Goal: Task Accomplishment & Management: Complete application form

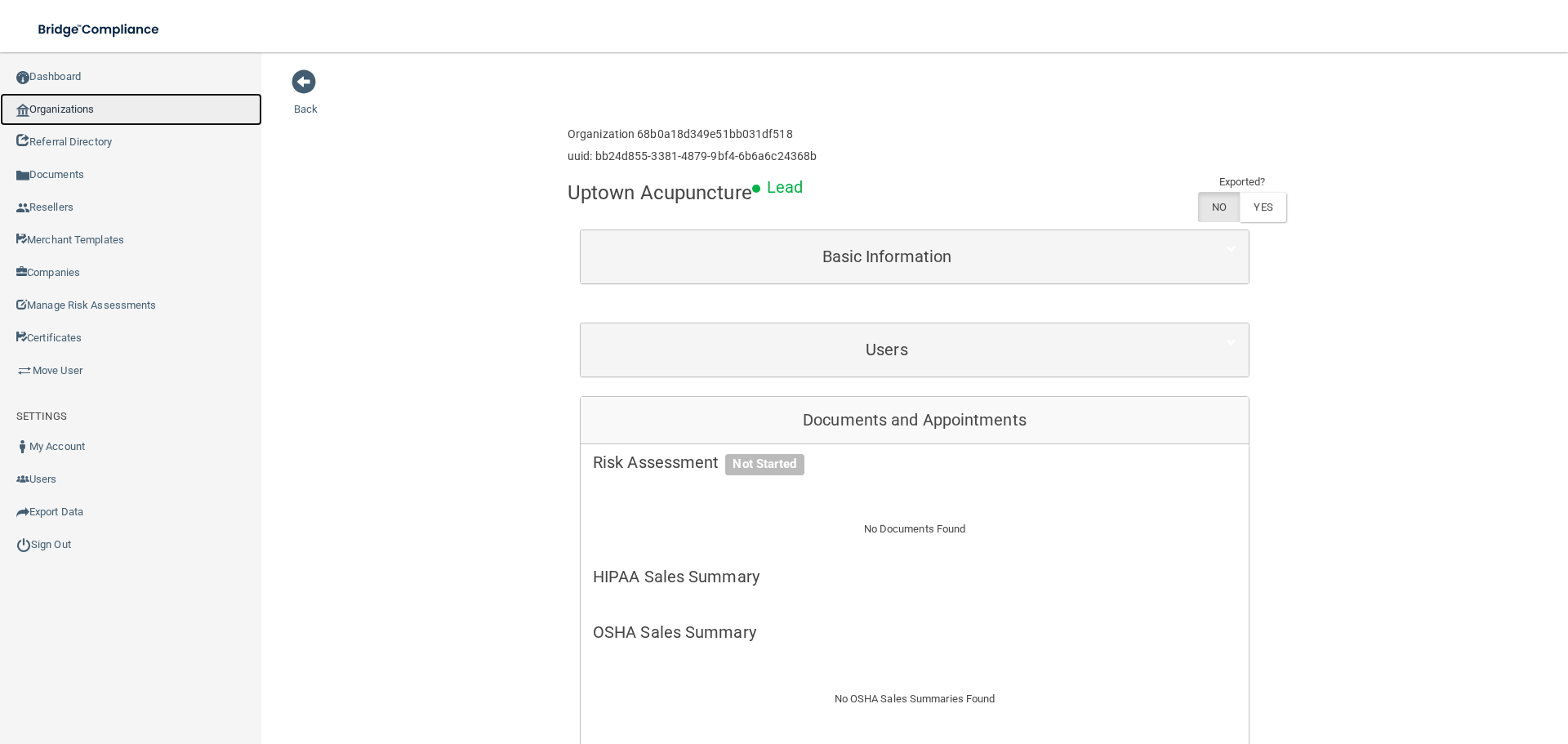
click at [78, 95] on link "Organizations" at bounding box center [131, 109] width 262 height 33
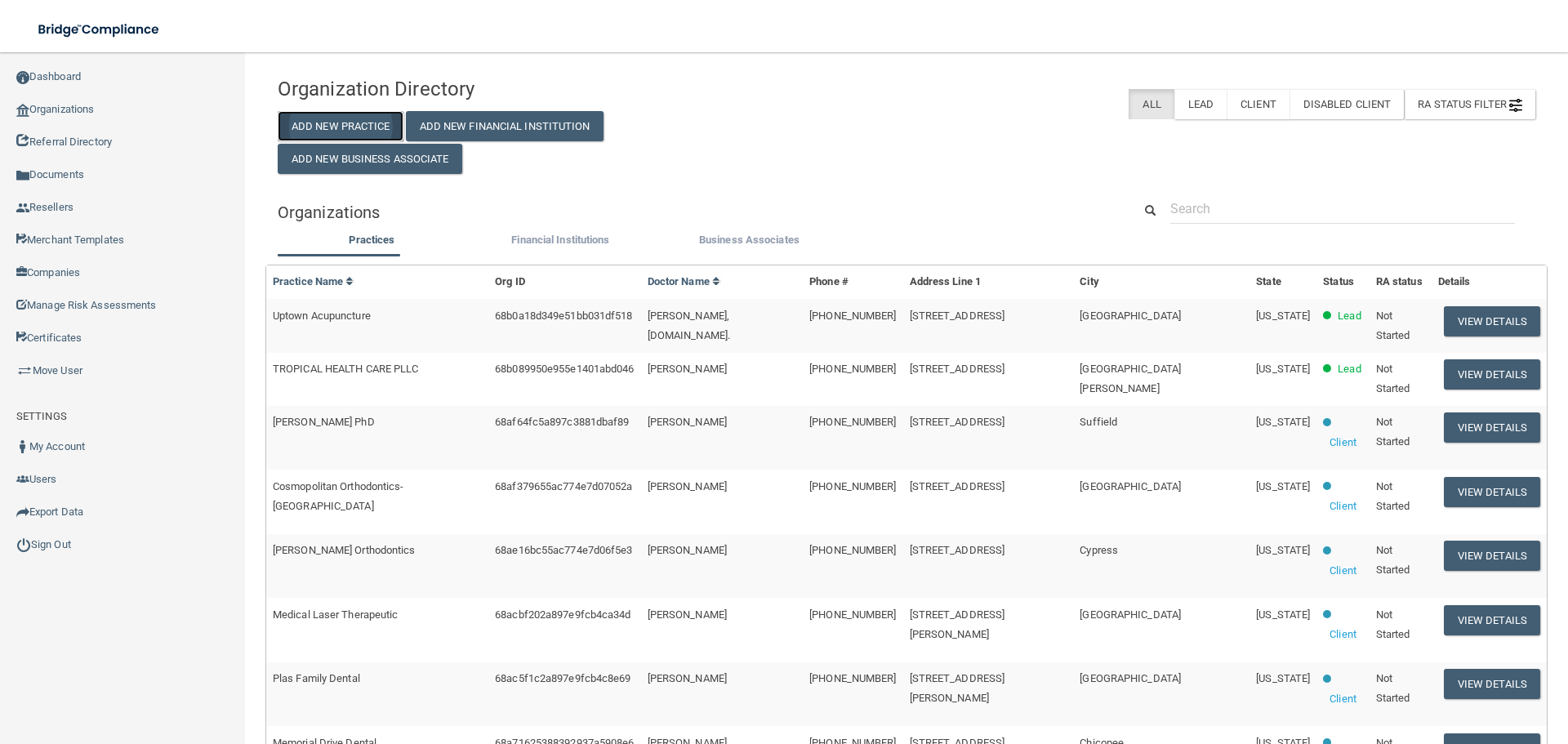
click at [389, 139] on button "Add New Practice" at bounding box center [340, 126] width 126 height 30
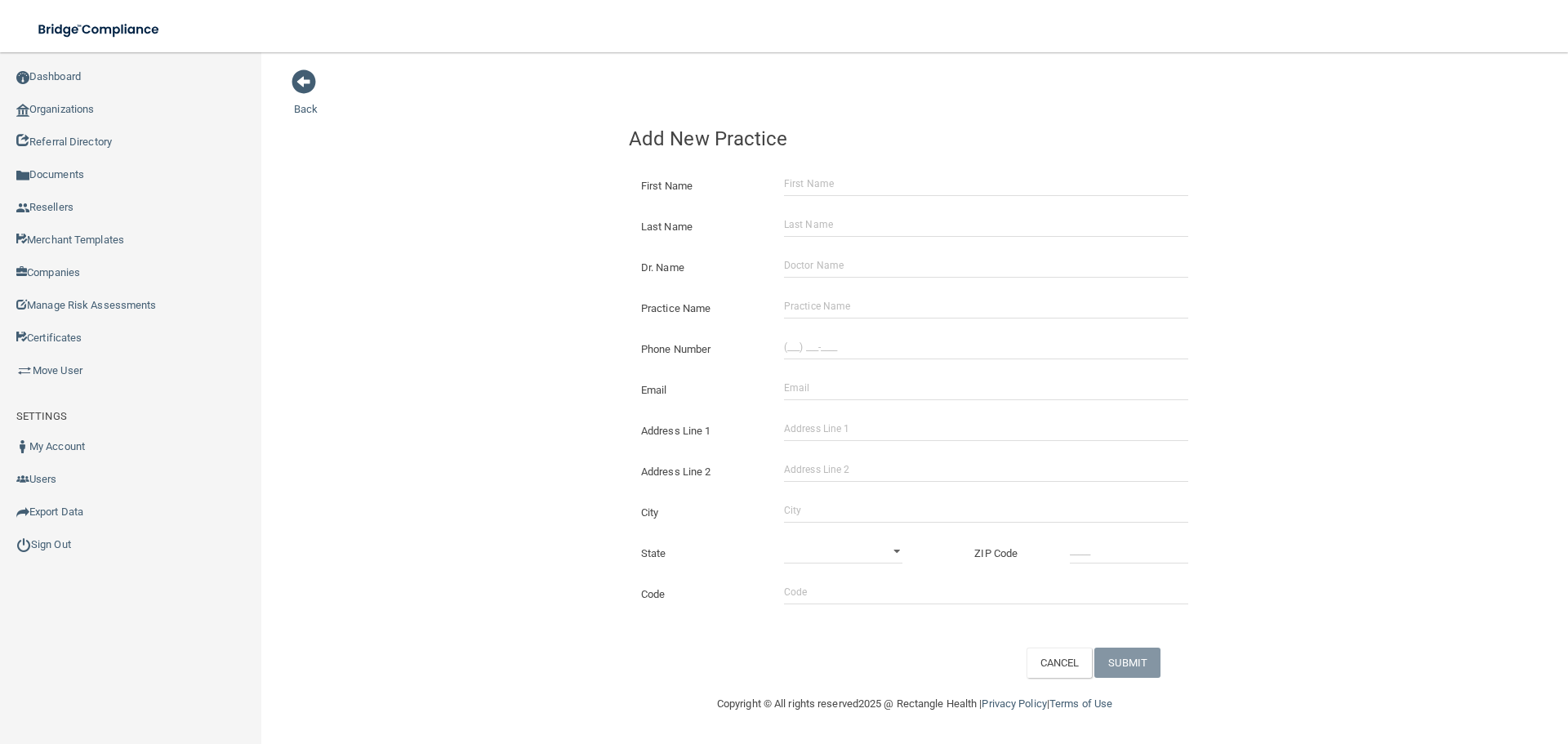
click at [826, 412] on div "Address Line 1" at bounding box center [914, 425] width 596 height 41
click at [905, 434] on input "Address Line 1" at bounding box center [986, 428] width 405 height 25
paste input "Lighthouse Surgical Holdings PLLC Katy"
type input "Lighthouse Surgical Holdings PLLC Katy"
click at [822, 266] on input "Dr. Name" at bounding box center [986, 266] width 405 height 25
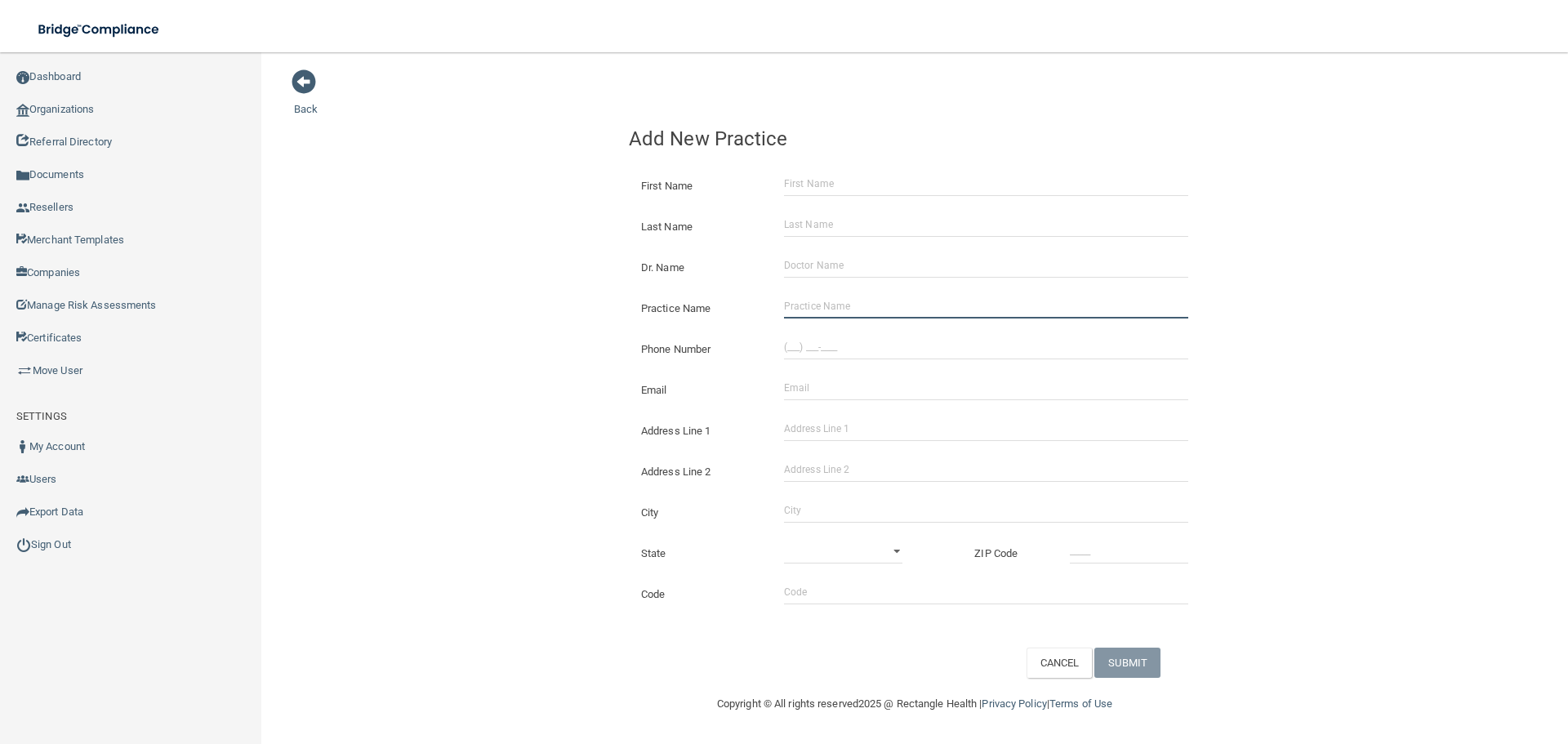
click at [830, 305] on input "Practice Name" at bounding box center [986, 306] width 405 height 25
paste input "Lighthouse Surgical Holdings PLLC Katy"
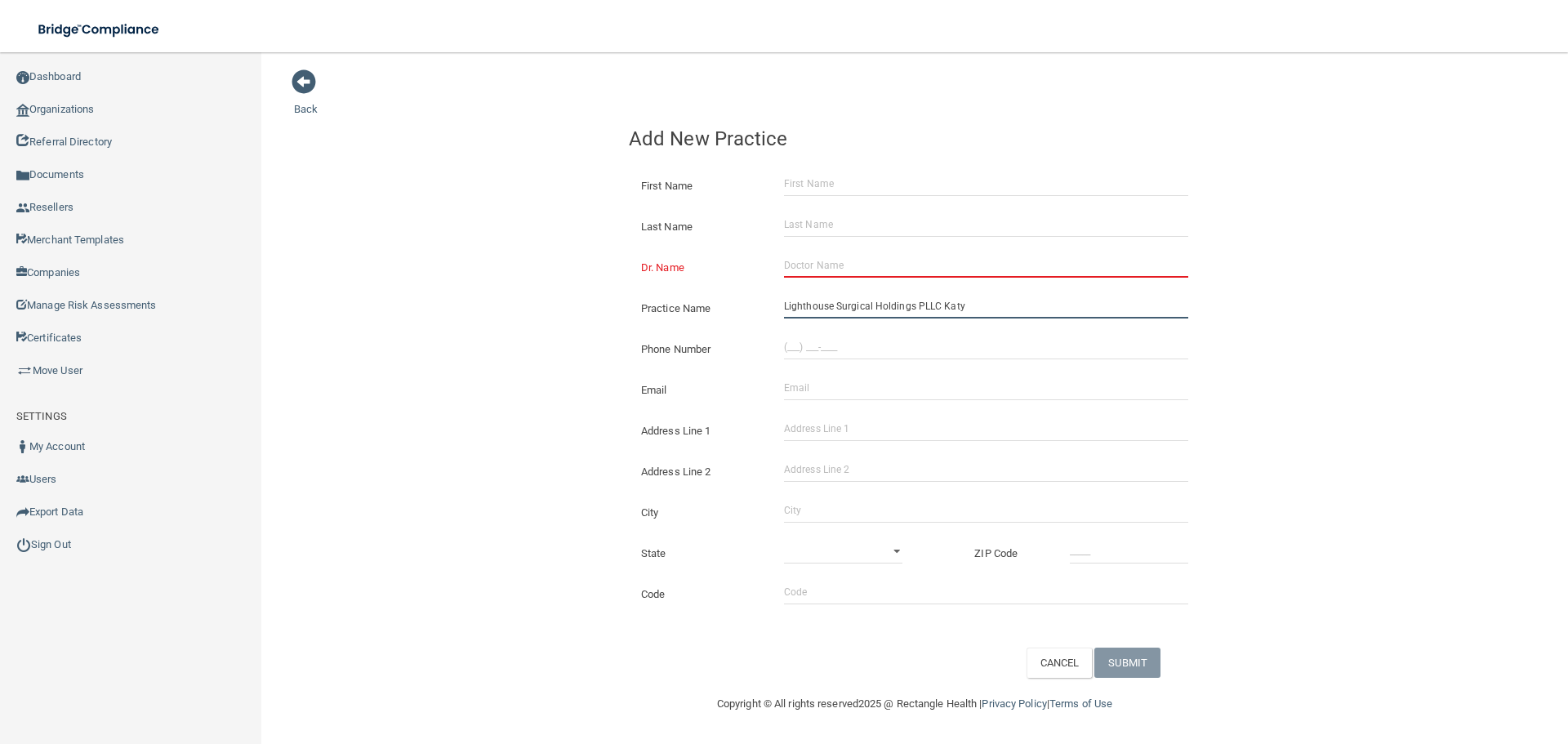
type input "Lighthouse Surgical Holdings PLLC Katy"
click at [866, 334] on div "Phone Number (___) ___-____" at bounding box center [914, 343] width 596 height 41
paste input "346) 867-3139"
type input "[PHONE_NUMBER]"
click at [842, 429] on input "Address Line 1" at bounding box center [986, 428] width 405 height 25
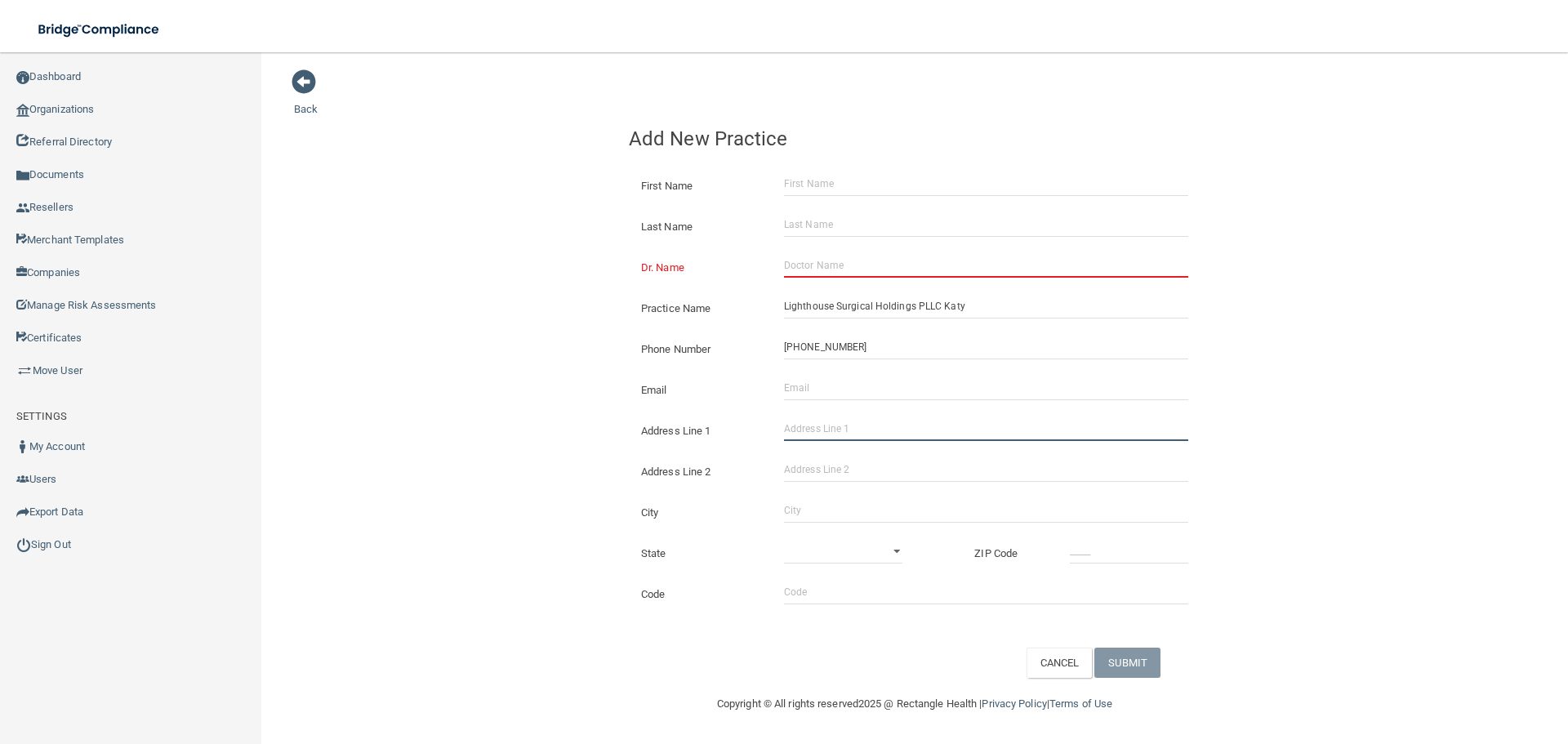
paste input "[STREET_ADDRESS]"
drag, startPoint x: 953, startPoint y: 427, endPoint x: 876, endPoint y: 435, distance: 77.4
click at [876, 435] on input "[STREET_ADDRESS]" at bounding box center [986, 428] width 405 height 25
type input "[STREET_ADDRESS][PERSON_NAME]"
click at [867, 469] on input "Address Line 2" at bounding box center [986, 469] width 405 height 25
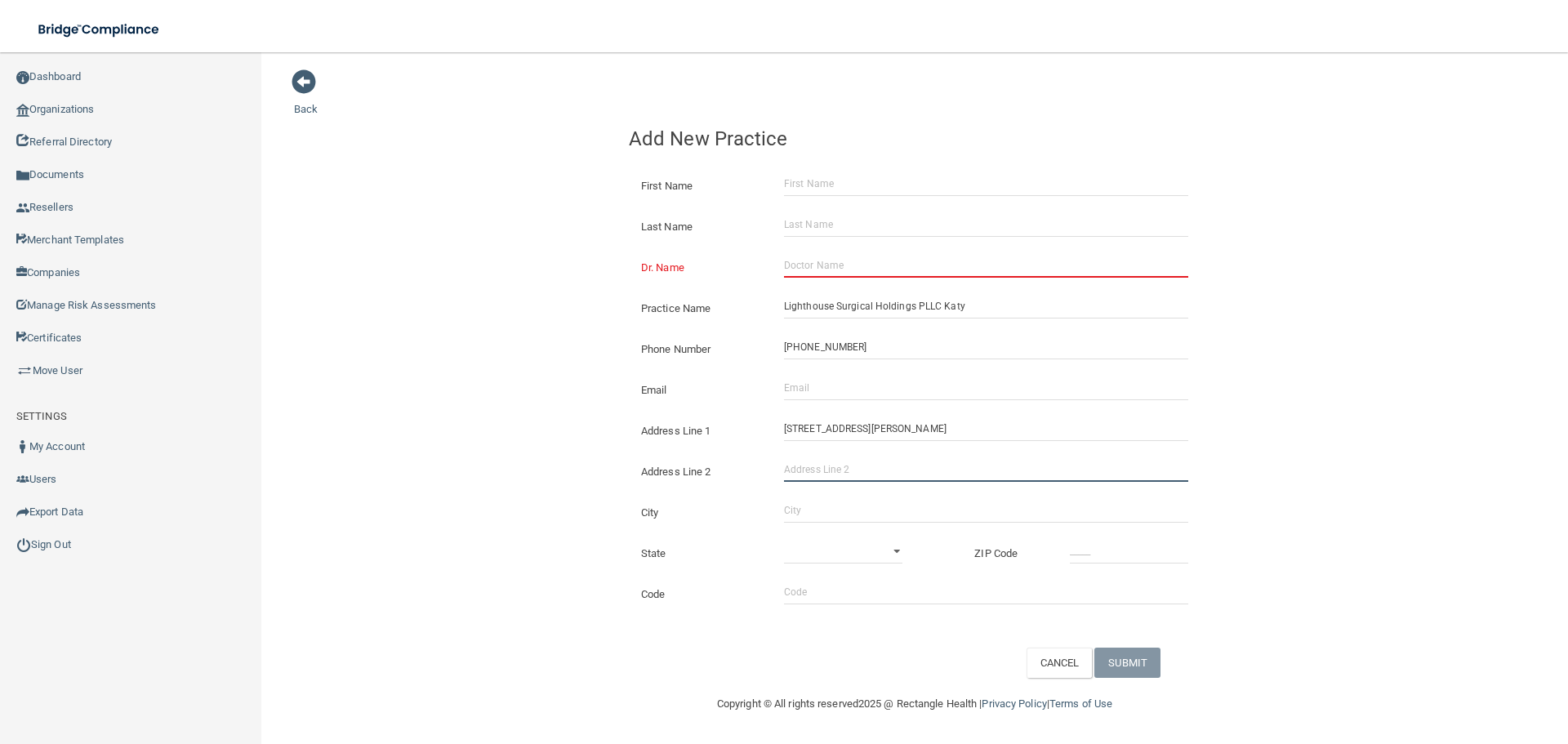
paste input "Suite 200"
type input "Suite 200"
click at [840, 514] on input "City" at bounding box center [986, 511] width 405 height 25
type input "[GEOGRAPHIC_DATA]"
click at [901, 552] on select "[US_STATE] [US_STATE] [US_STATE] [US_STATE] [US_STATE] [US_STATE] [US_STATE] [U…" at bounding box center [843, 551] width 118 height 25
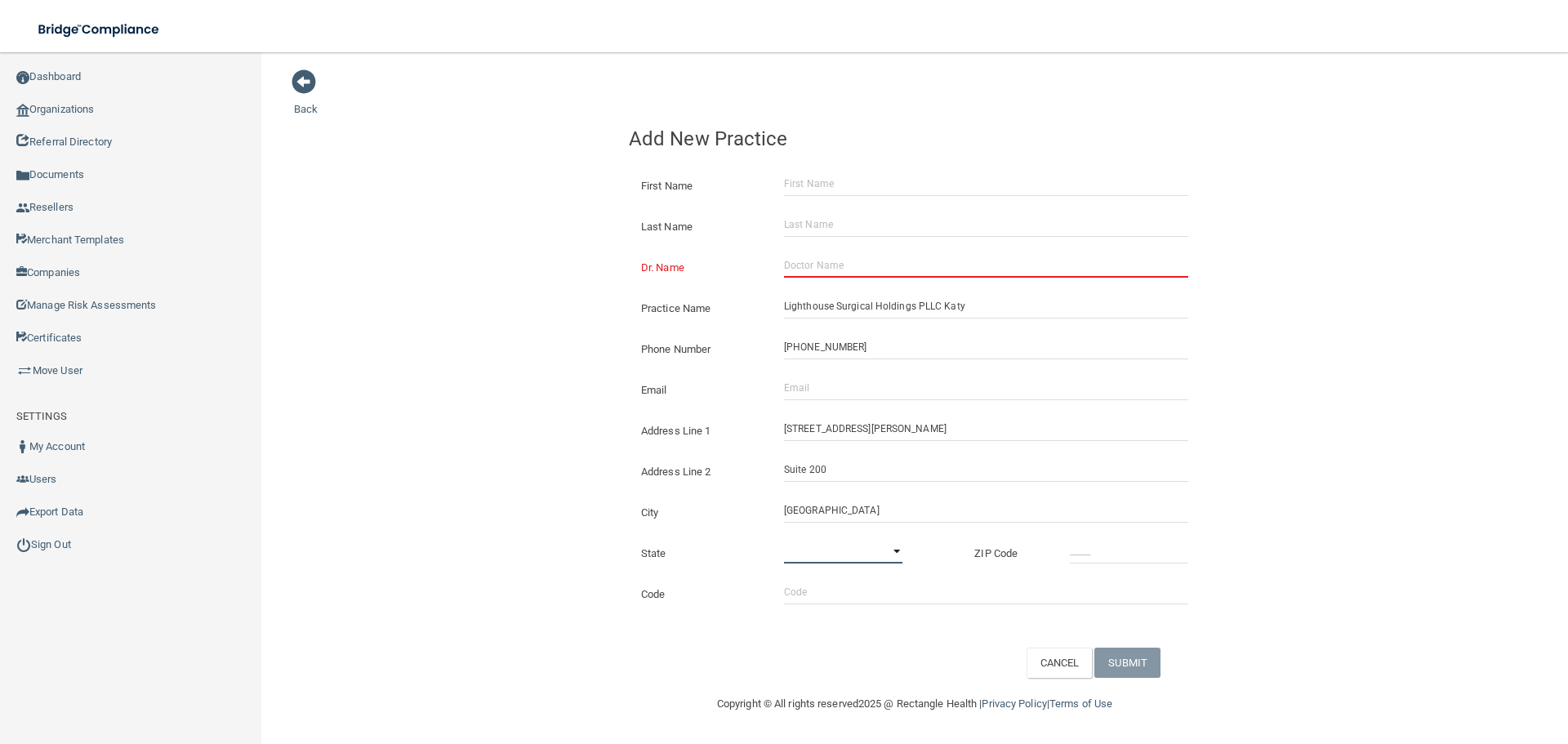
select select "43"
click at [784, 538] on select "[US_STATE] [US_STATE] [US_STATE] [US_STATE] [US_STATE] [US_STATE] [US_STATE] [U…" at bounding box center [843, 551] width 118 height 25
click at [1076, 542] on input "_____" at bounding box center [1129, 551] width 118 height 25
type input "77079"
click at [1280, 442] on div "Back Add New Practice First Name Last Name Dr. Name Practice Name Lighthouse Su…" at bounding box center [914, 372] width 1241 height 609
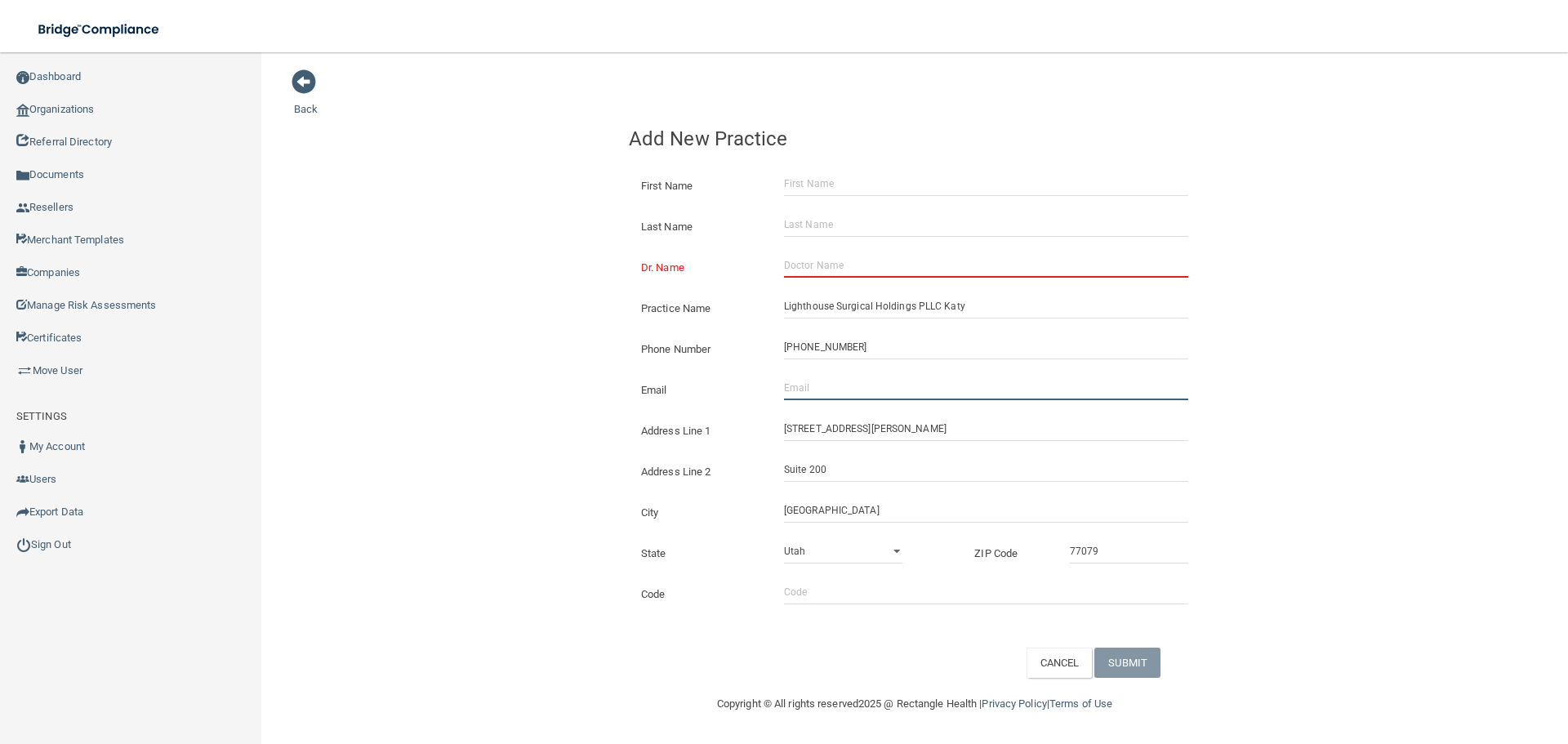
click at [923, 386] on input "Email" at bounding box center [986, 388] width 405 height 25
click at [861, 396] on input "Email" at bounding box center [986, 388] width 405 height 25
paste input "[EMAIL_ADDRESS][DOMAIN_NAME]"
type input "[EMAIL_ADDRESS][DOMAIN_NAME]"
click at [799, 187] on input "First Name" at bounding box center [986, 184] width 405 height 25
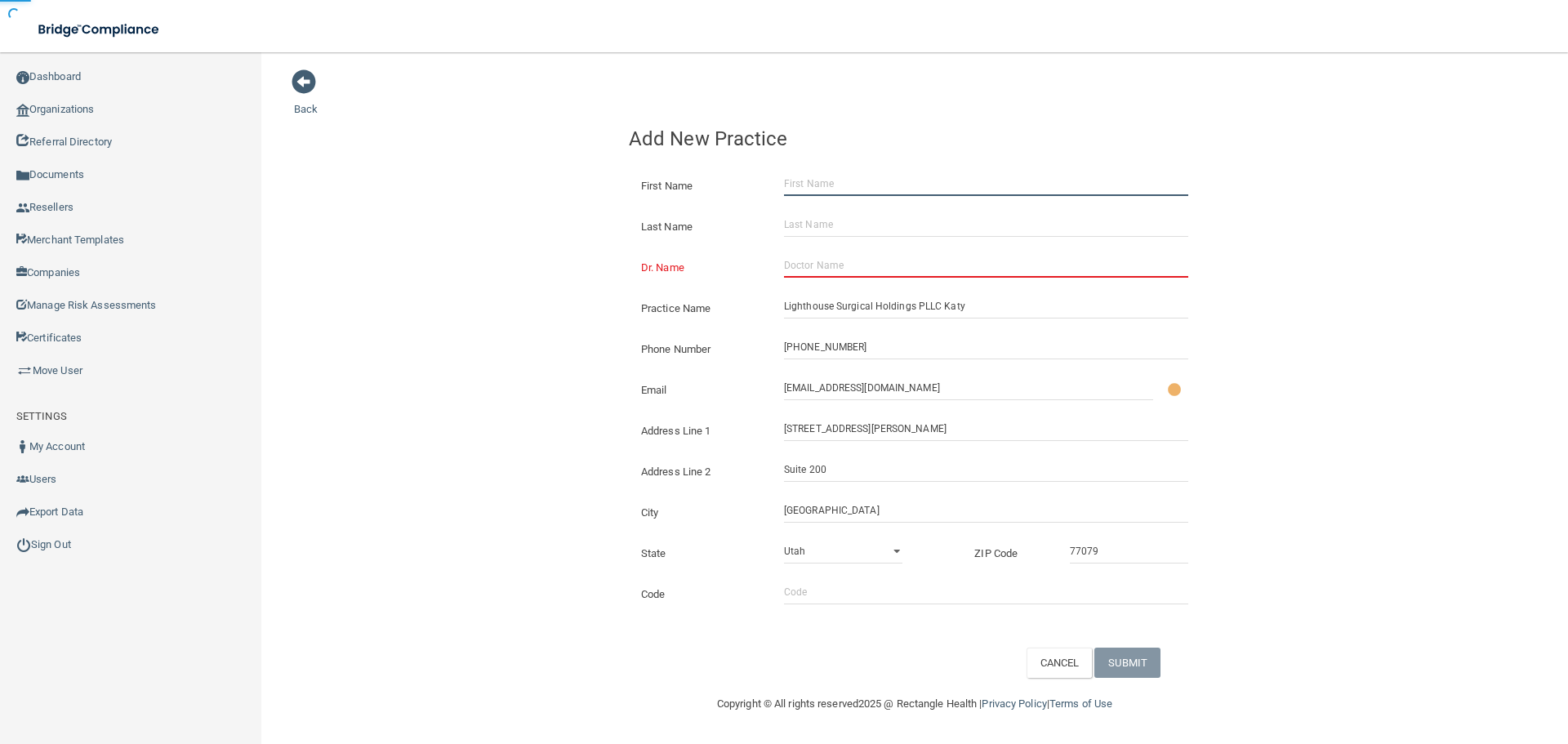
paste input "[EMAIL_ADDRESS][DOMAIN_NAME]"
type input "[EMAIL_ADDRESS][DOMAIN_NAME]"
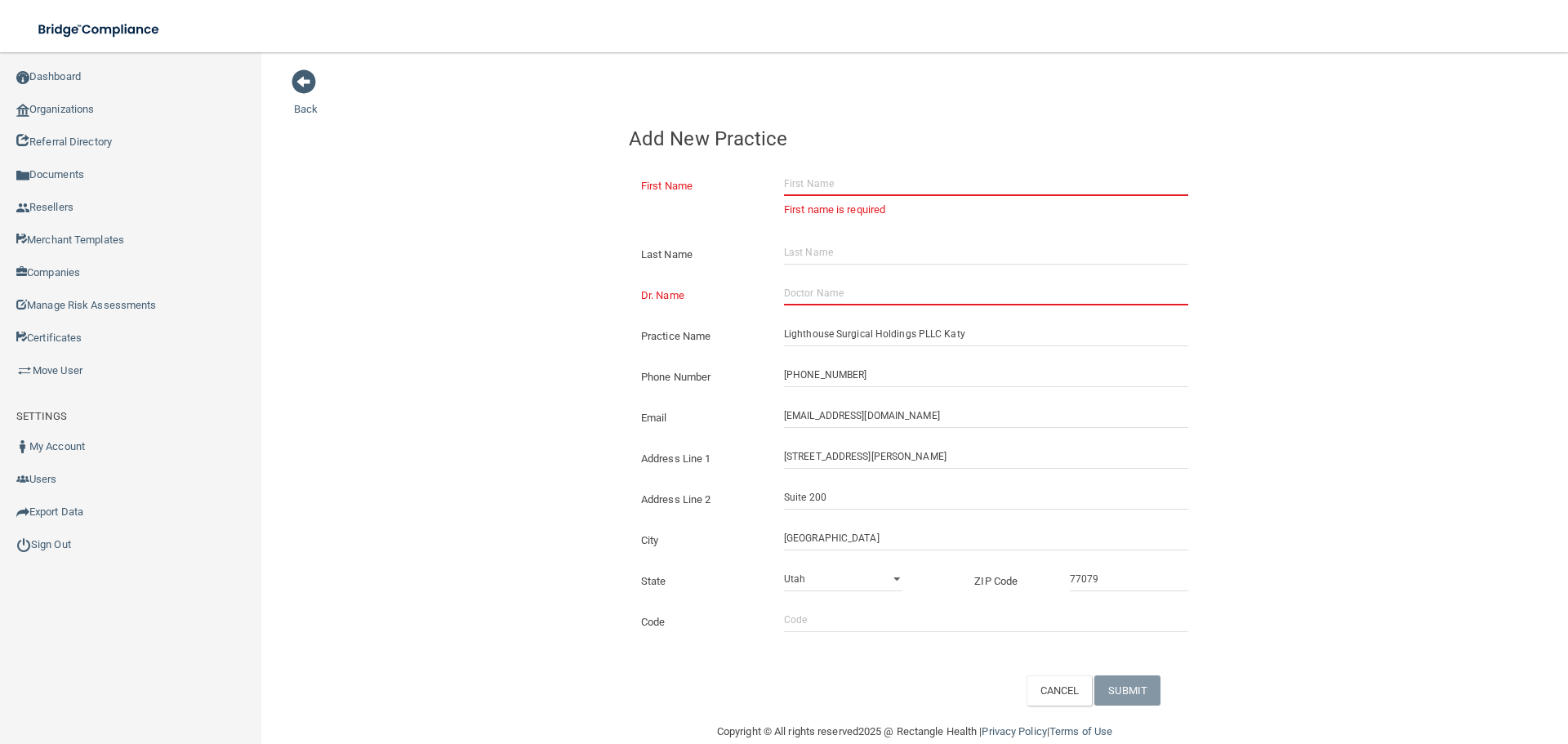
click at [895, 185] on input "First Name" at bounding box center [986, 184] width 405 height 25
paste input "[PERSON_NAME]"
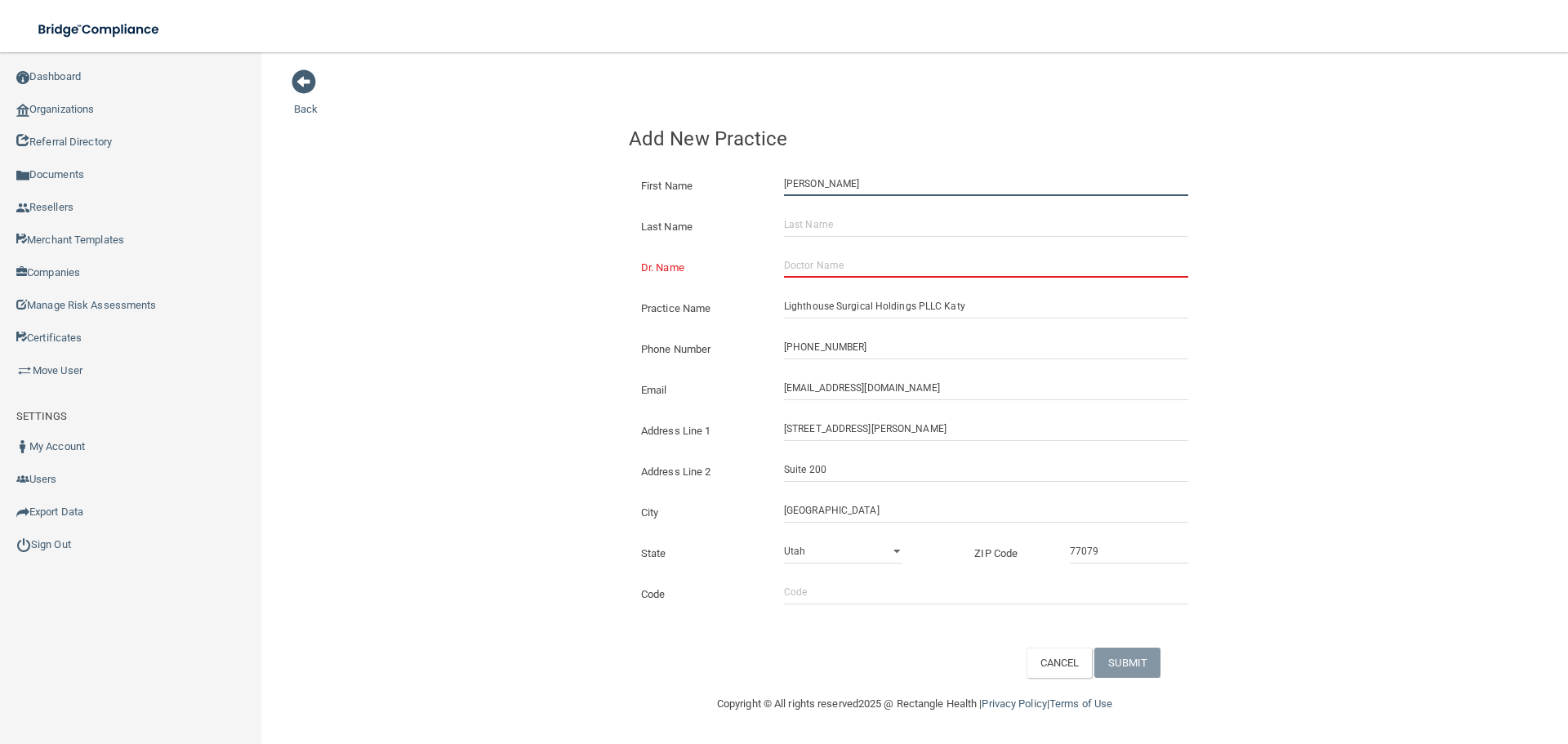
click at [859, 182] on input "[PERSON_NAME]" at bounding box center [986, 184] width 405 height 25
type input "[PERSON_NAME]"
click at [874, 220] on input "Last Name" at bounding box center [986, 224] width 405 height 25
paste input "[PERSON_NAME]"
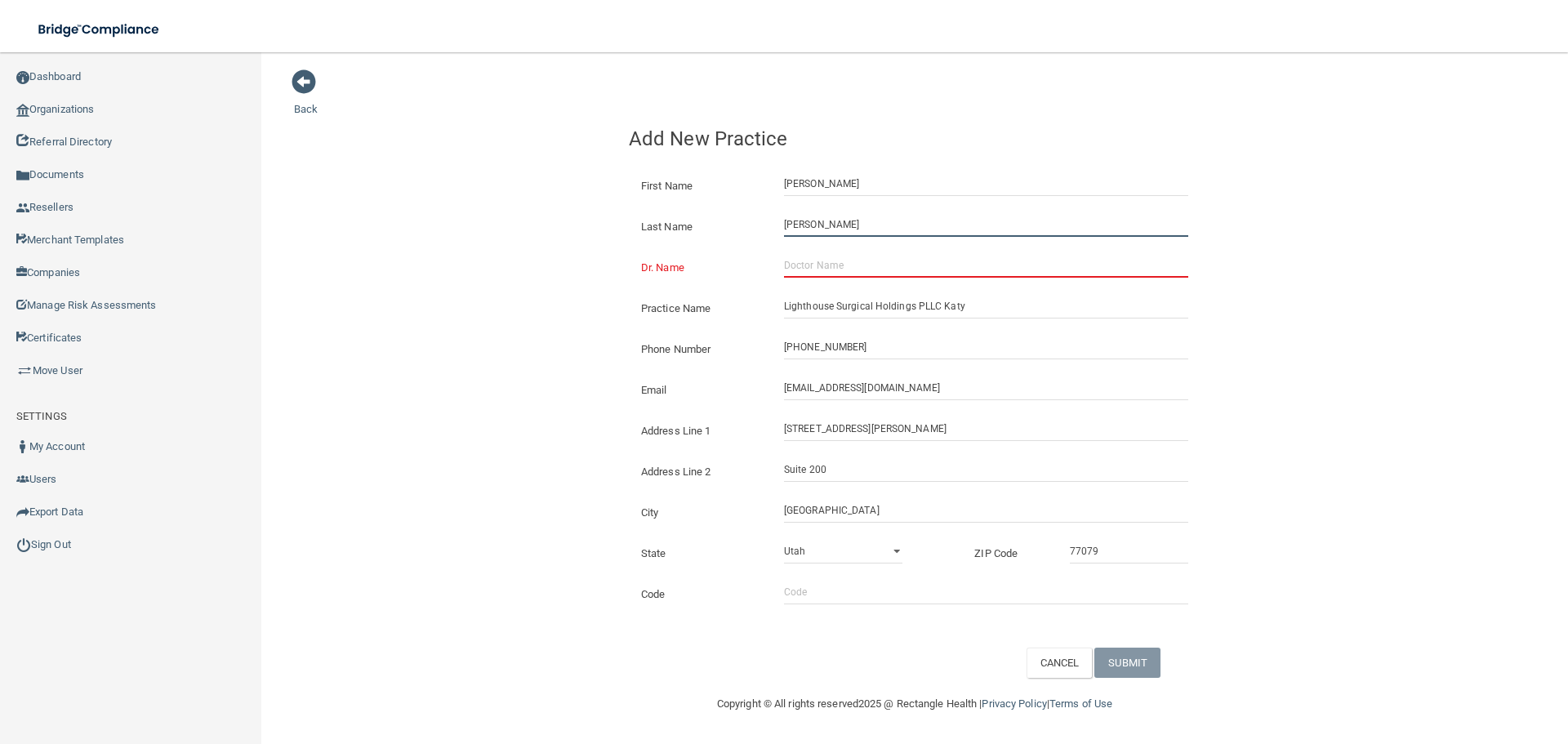
type input "[PERSON_NAME]"
click at [835, 272] on input "Dr. Name" at bounding box center [986, 266] width 405 height 25
paste input "[PERSON_NAME]"
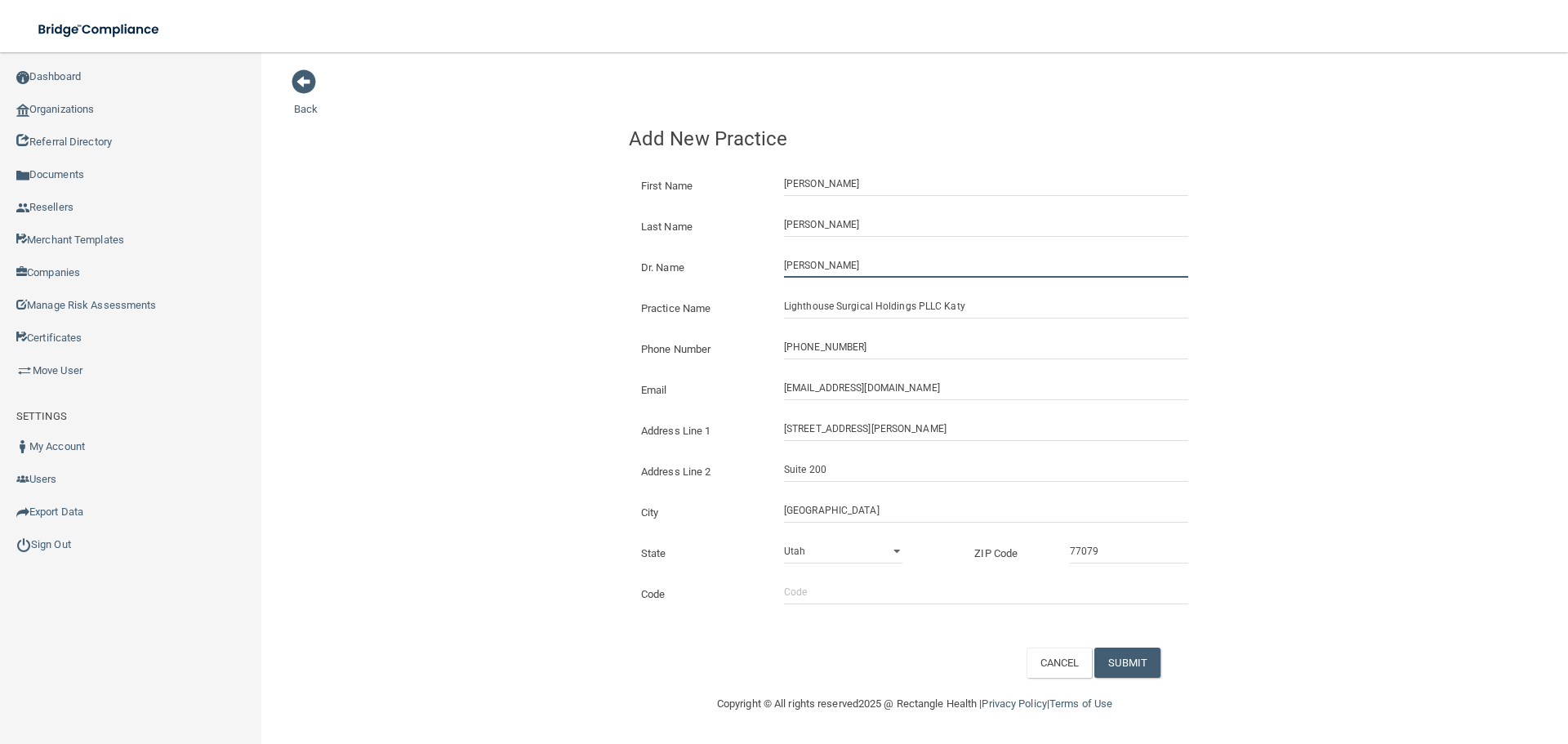
type input "[PERSON_NAME]"
click at [501, 268] on div "Back Add New Practice First Name [PERSON_NAME] Last Name [PERSON_NAME] Dr. Name…" at bounding box center [914, 372] width 1241 height 609
click at [1136, 665] on button "SUBMIT" at bounding box center [1127, 662] width 66 height 30
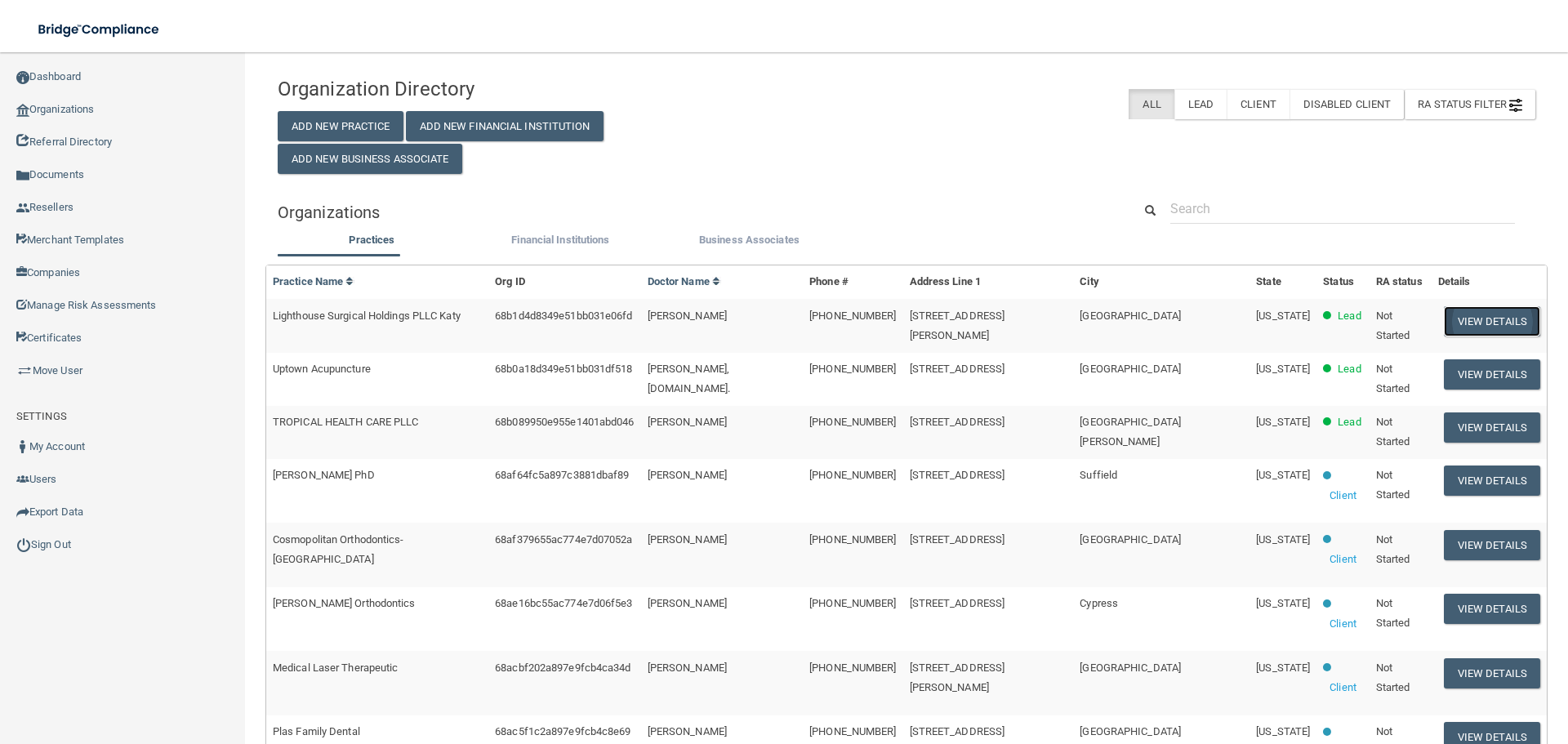
click at [1457, 312] on button "View Details" at bounding box center [1492, 321] width 96 height 30
